Goal: Task Accomplishment & Management: Complete application form

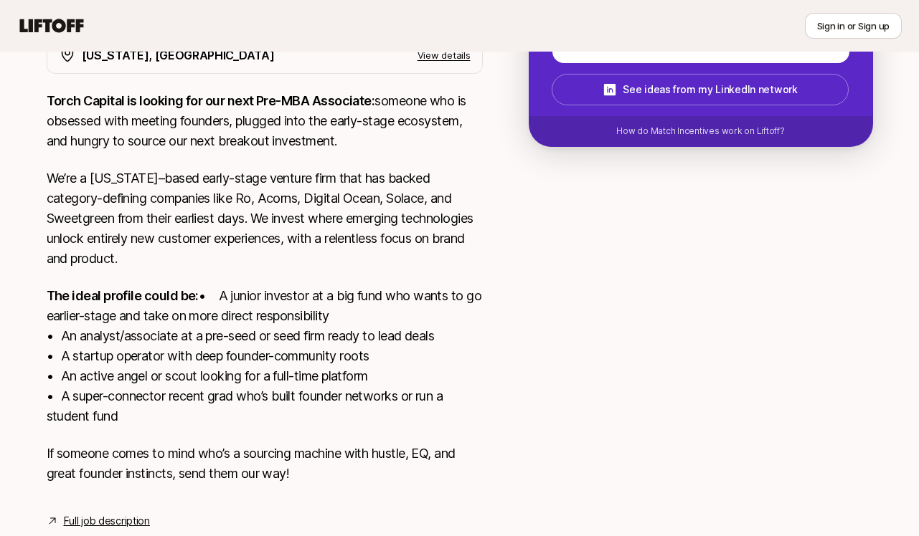
scroll to position [353, 0]
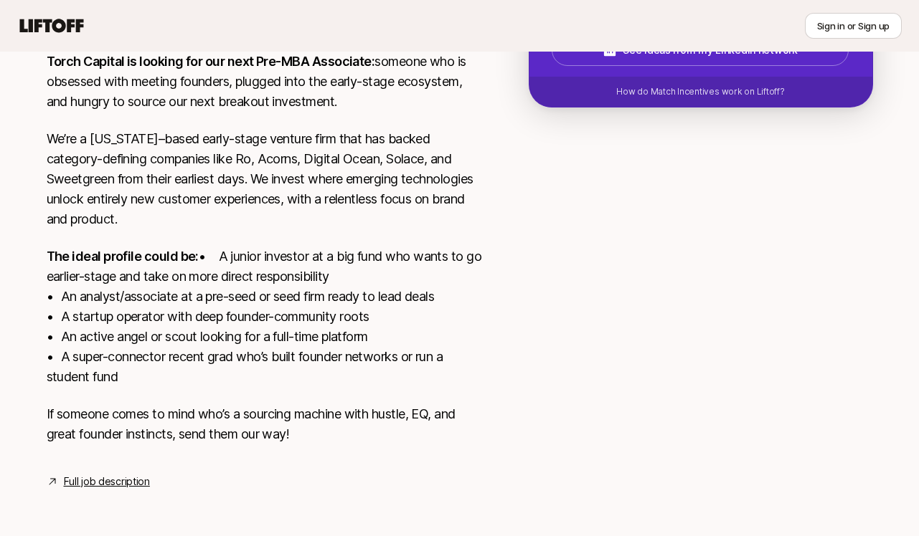
click at [113, 483] on link "Full job description" at bounding box center [107, 481] width 86 height 17
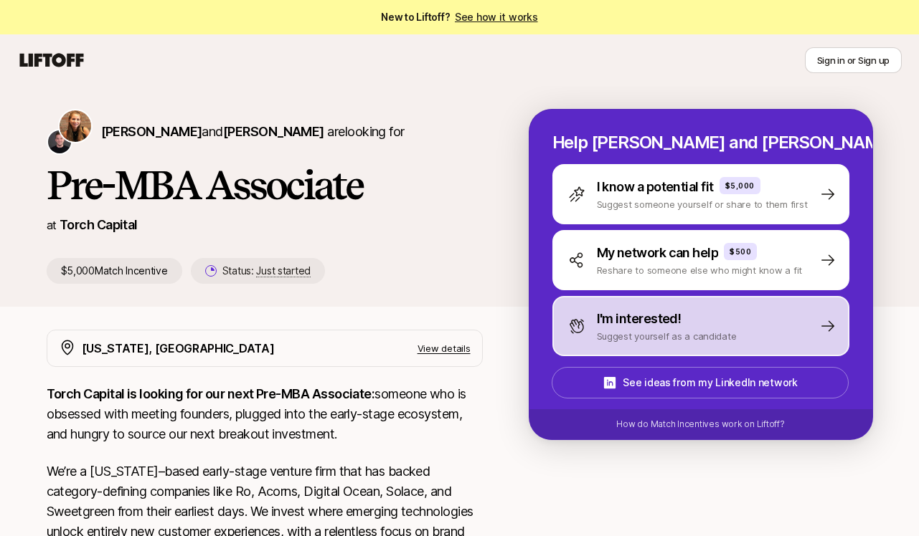
click at [736, 322] on div "I'm interested! Suggest yourself as a candidate" at bounding box center [700, 326] width 297 height 60
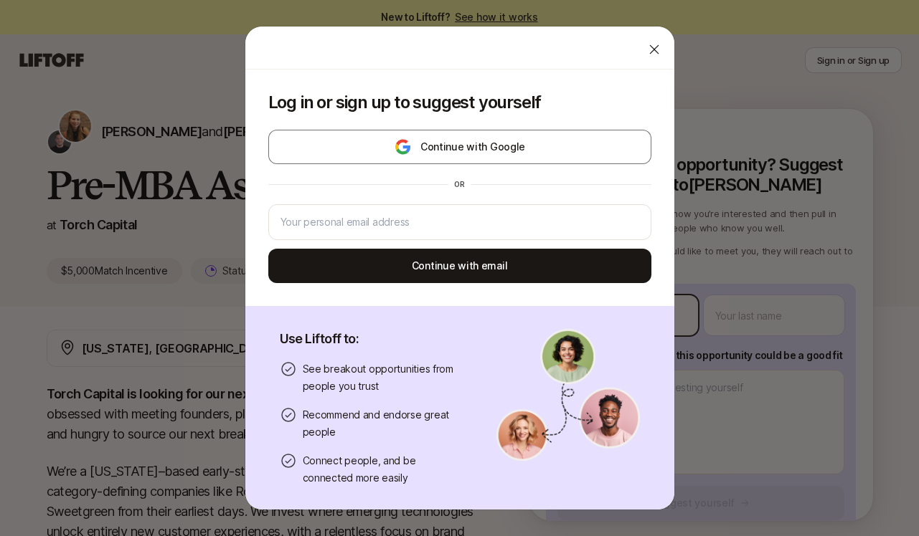
click at [653, 333] on body "New to Liftoff? See how it works Sign in or Sign up Sign in or Sign up [PERSON_…" at bounding box center [459, 268] width 919 height 536
click at [660, 48] on icon at bounding box center [654, 49] width 14 height 14
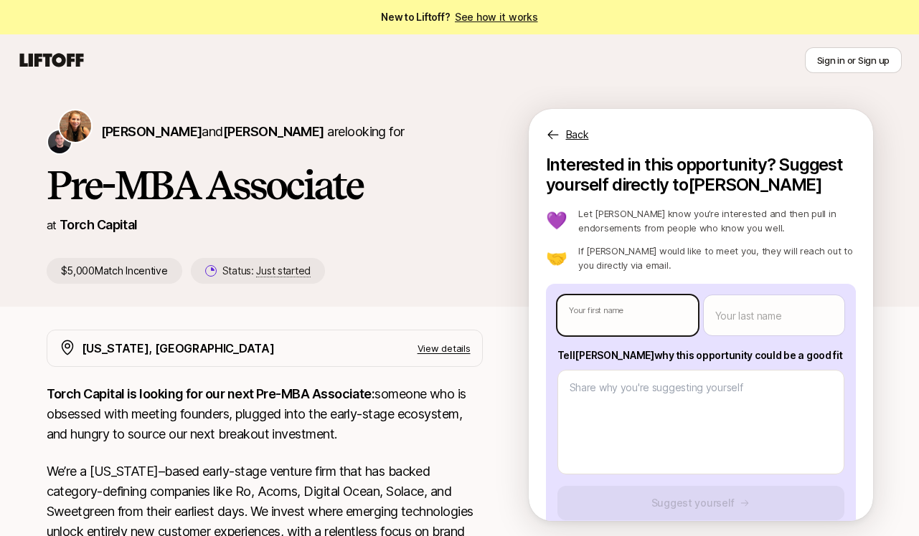
type textarea "x"
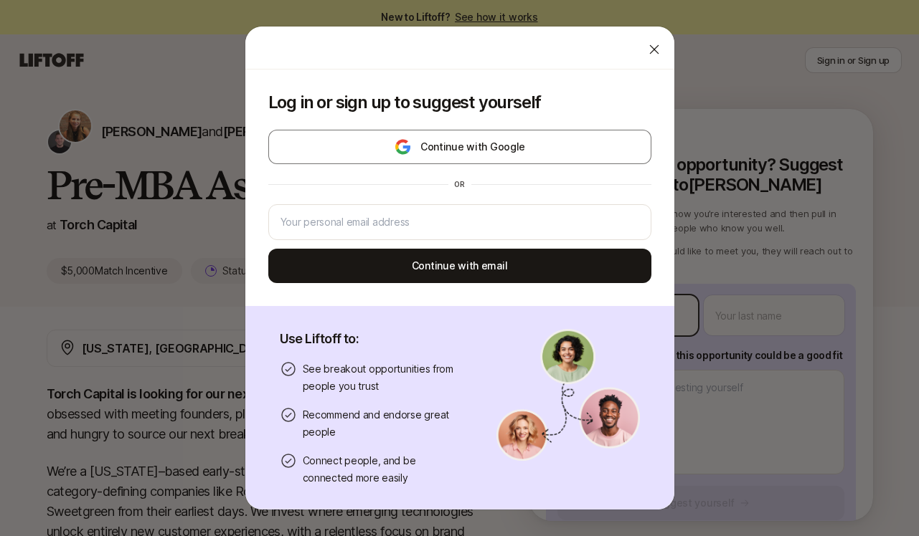
click at [609, 314] on body "New to Liftoff? See how it works Sign in or Sign up Sign in or Sign up [PERSON_…" at bounding box center [459, 268] width 919 height 536
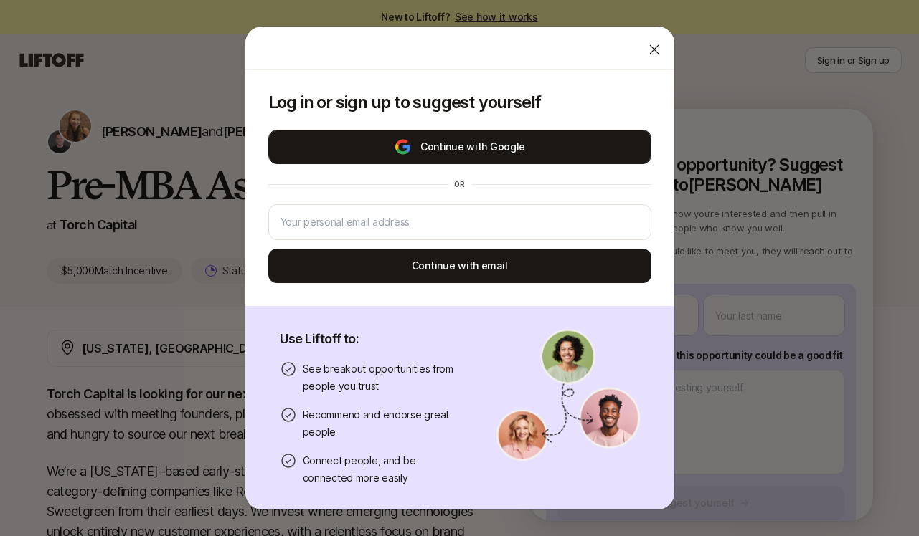
click at [515, 154] on button "Continue with Google" at bounding box center [459, 147] width 383 height 34
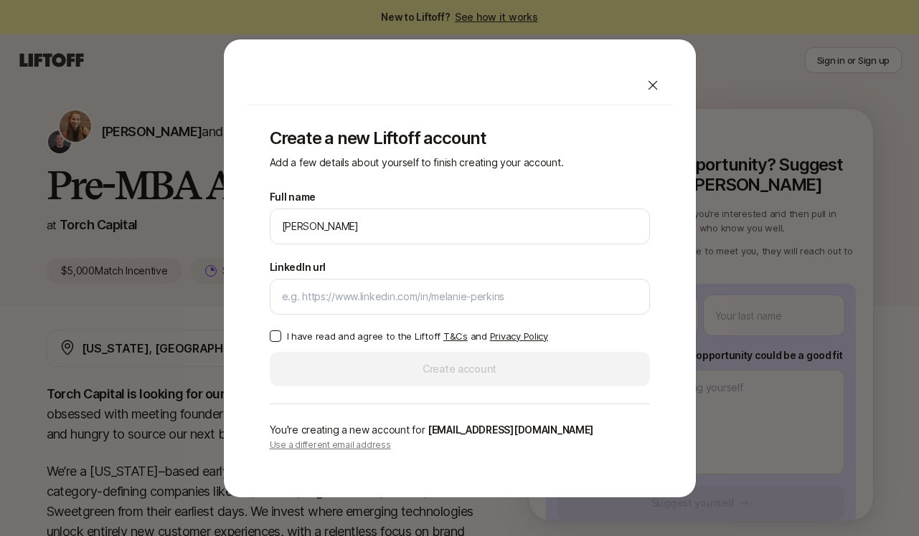
click at [271, 336] on button "I have read and agree to the Liftoff T&Cs and Privacy Policy" at bounding box center [275, 336] width 11 height 11
click at [381, 367] on div "Full name [PERSON_NAME] We'll use [PERSON_NAME] as your preferred name. Change …" at bounding box center [460, 288] width 380 height 198
click at [409, 282] on div at bounding box center [460, 297] width 380 height 36
click at [404, 309] on div at bounding box center [460, 297] width 380 height 36
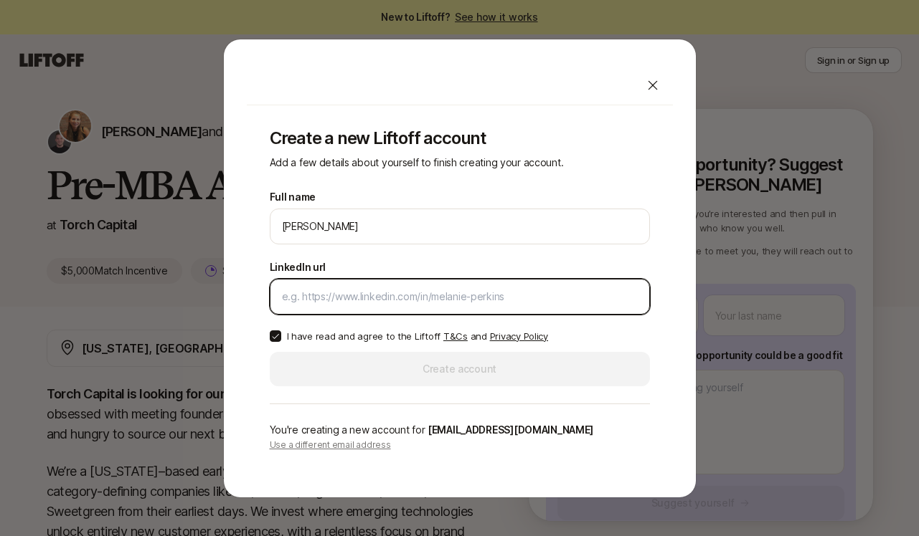
click at [424, 295] on input "LinkedIn url" at bounding box center [460, 296] width 356 height 17
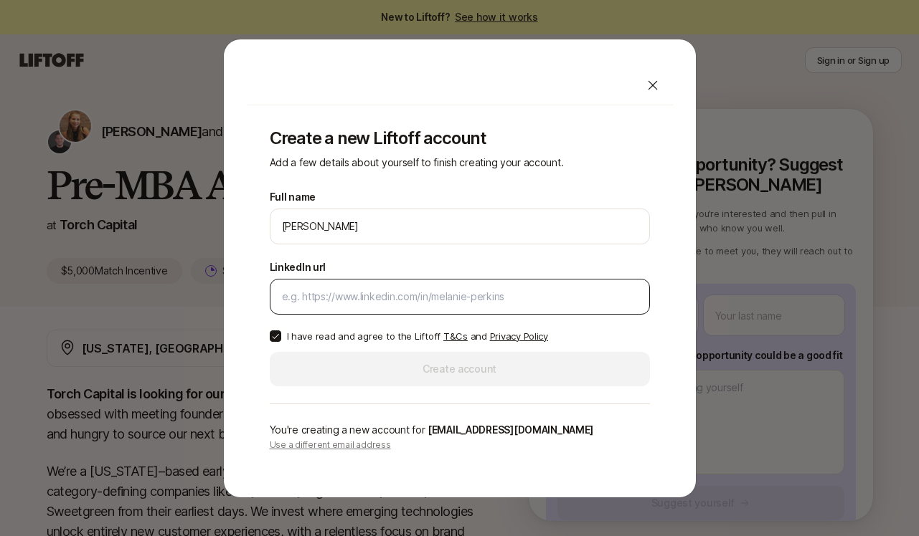
click at [336, 307] on div at bounding box center [460, 297] width 380 height 36
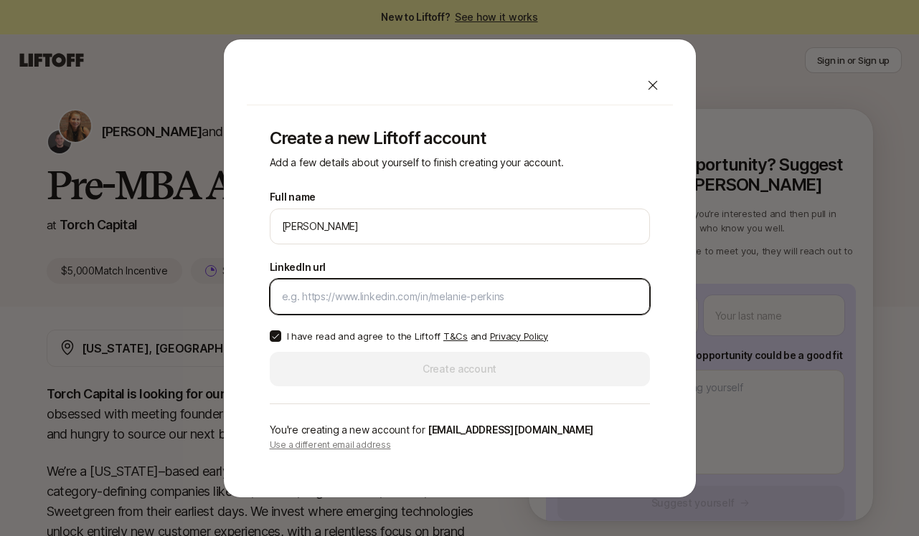
click at [329, 294] on input "LinkedIn url" at bounding box center [460, 296] width 356 height 17
paste input "[URL][DOMAIN_NAME]"
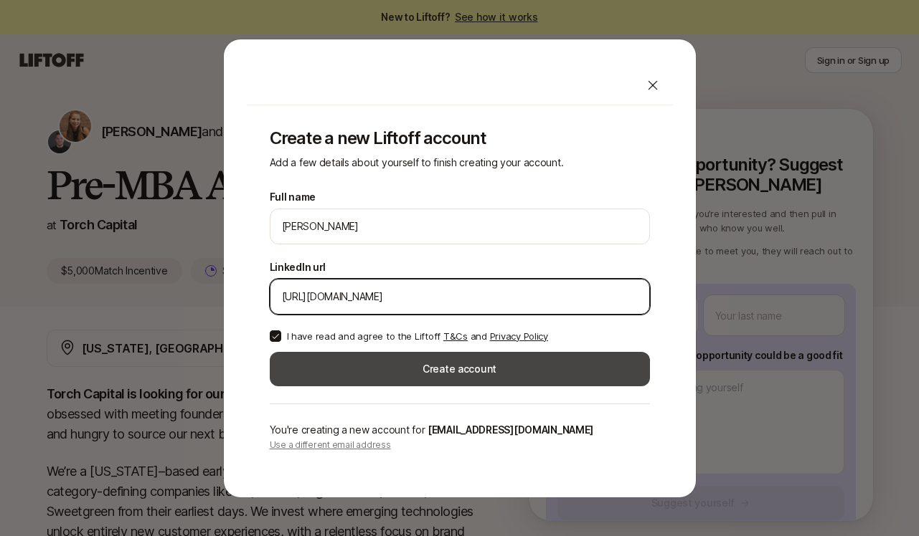
type input "[URL][DOMAIN_NAME]"
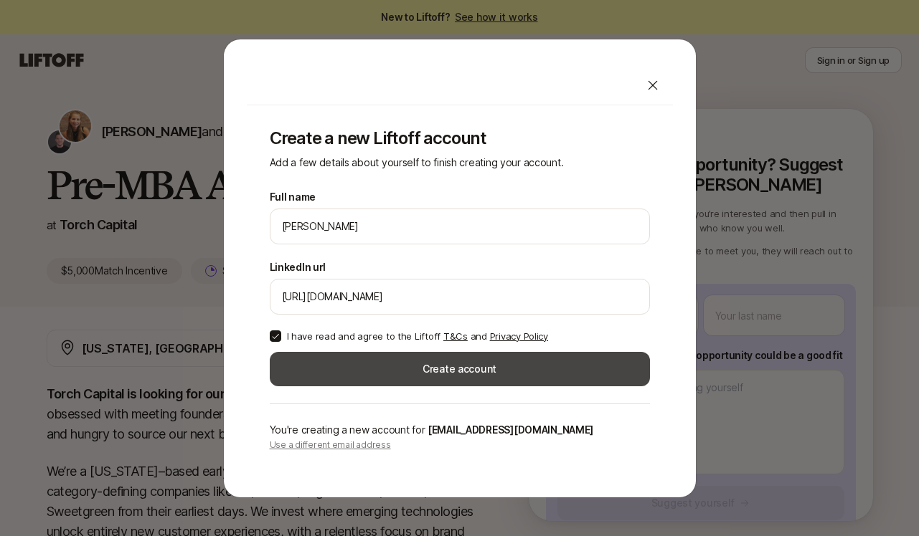
click at [404, 366] on button "Create account" at bounding box center [460, 369] width 380 height 34
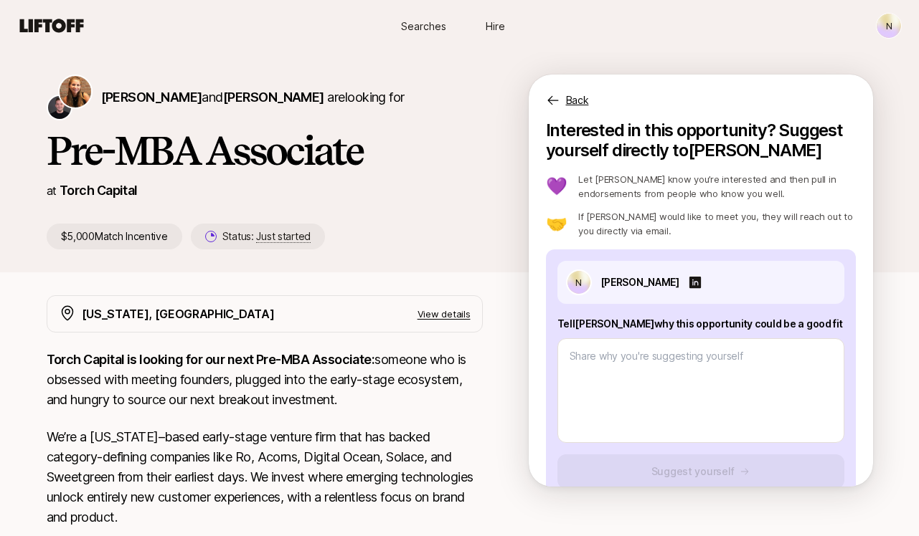
type textarea "x"
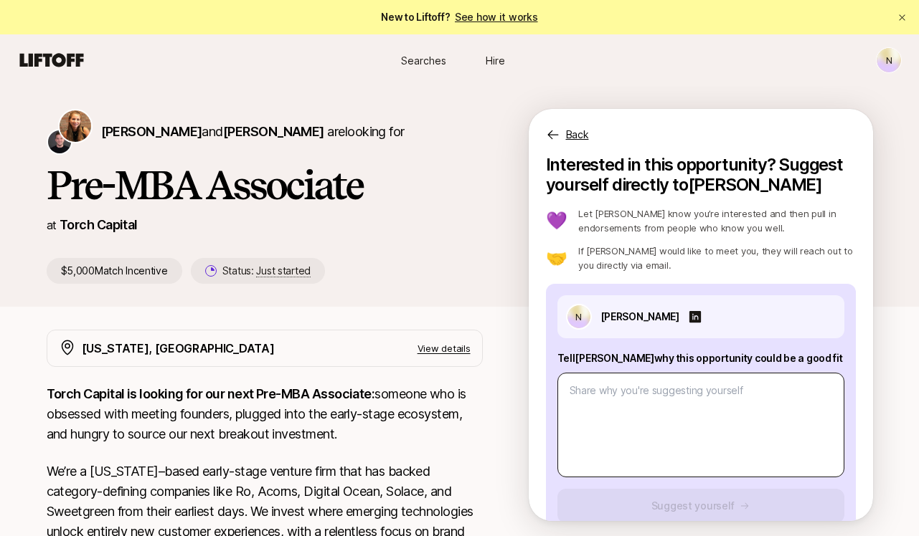
scroll to position [31, 0]
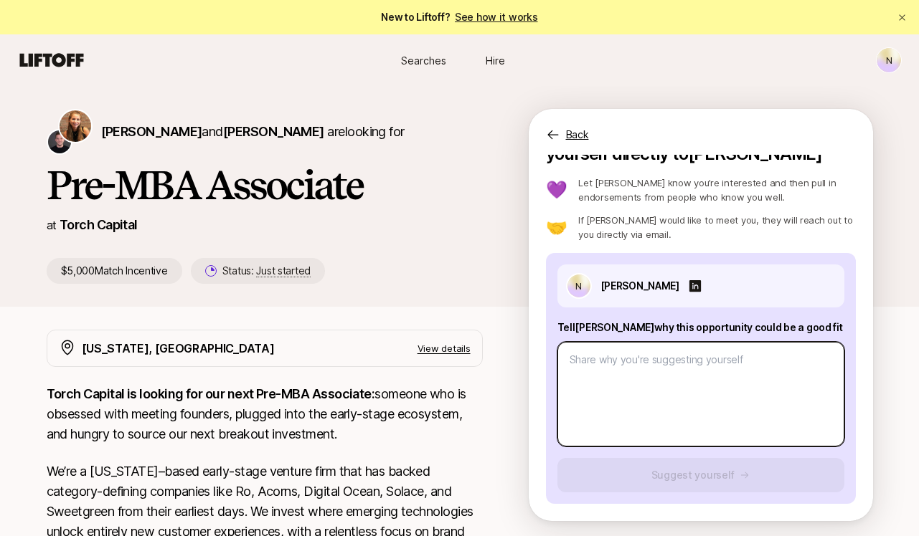
click at [620, 384] on textarea at bounding box center [700, 394] width 287 height 105
